Goal: Transaction & Acquisition: Purchase product/service

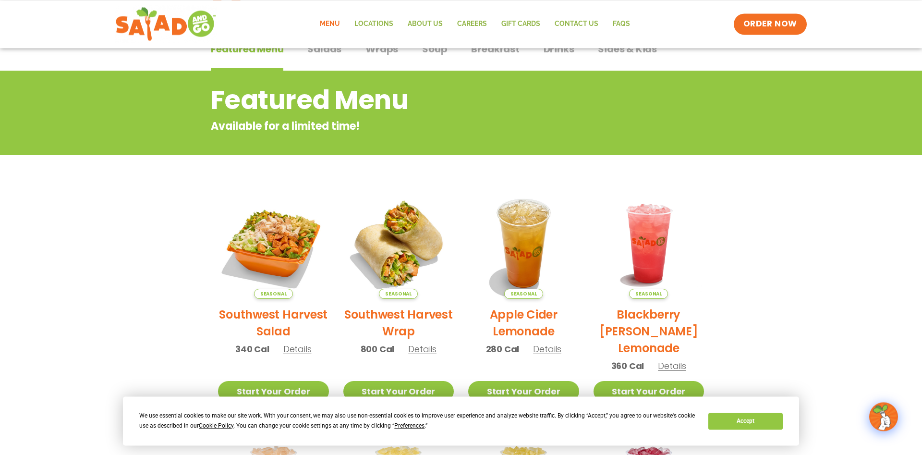
scroll to position [98, 0]
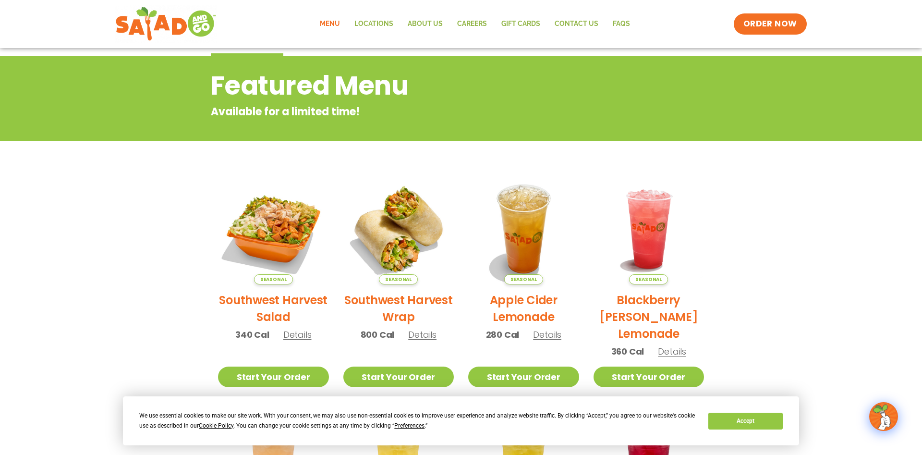
click at [333, 23] on link "Menu" at bounding box center [329, 24] width 35 height 22
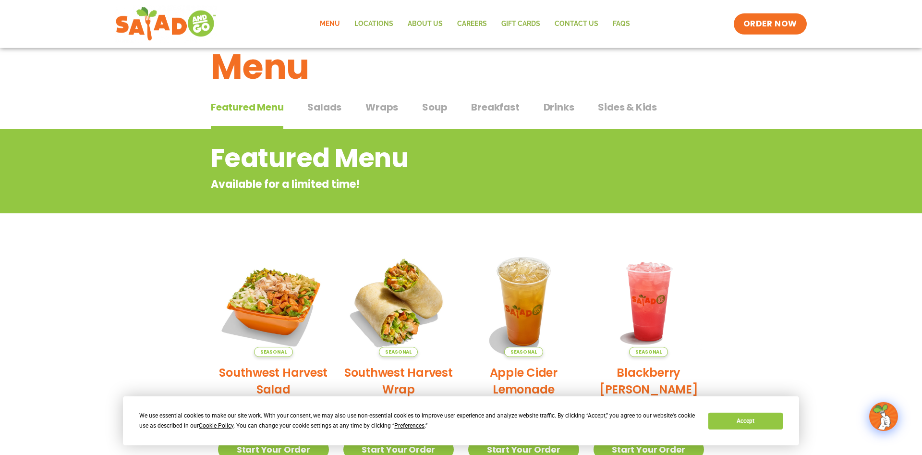
scroll to position [8, 0]
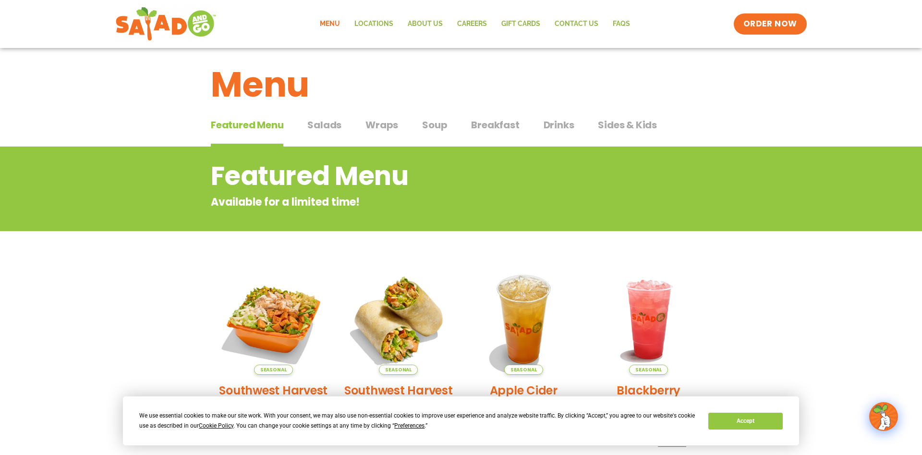
click at [335, 126] on span "Salads" at bounding box center [324, 125] width 34 height 14
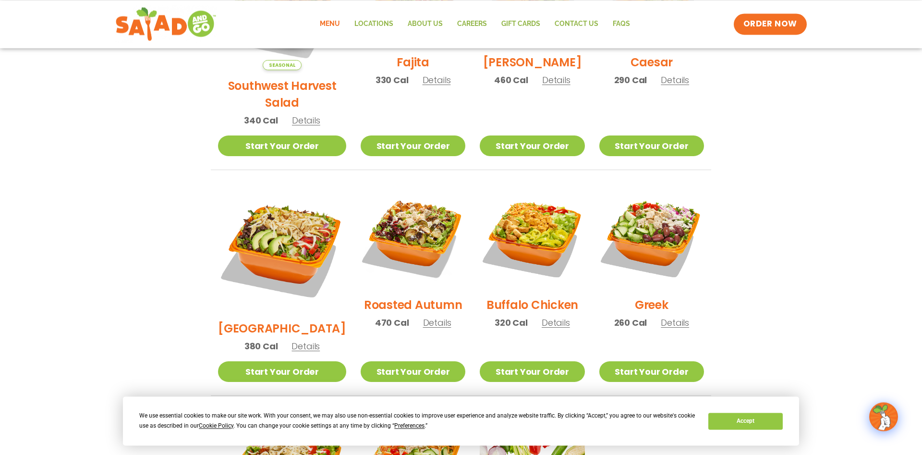
scroll to position [399, 0]
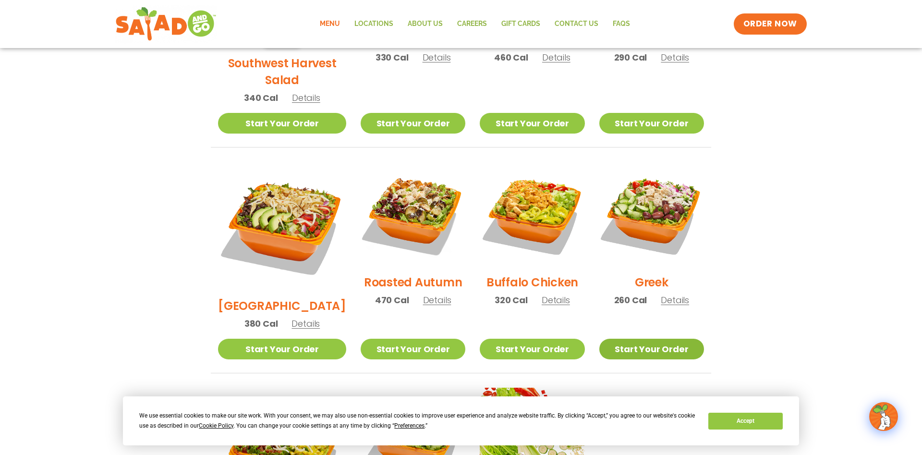
click at [632, 338] on link "Start Your Order" at bounding box center [651, 348] width 105 height 21
